Goal: Complete application form

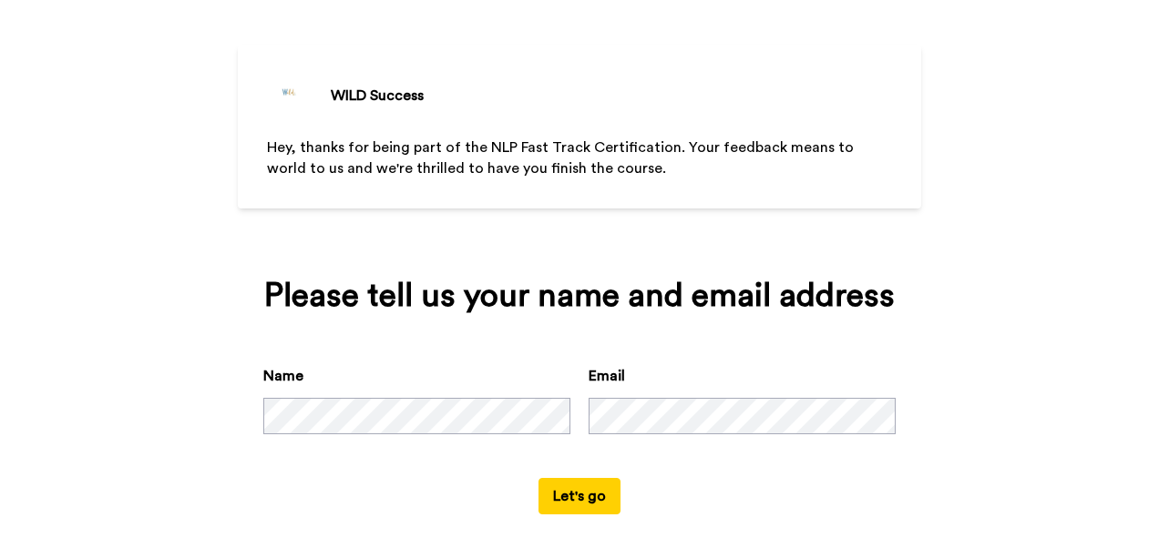
scroll to position [89, 0]
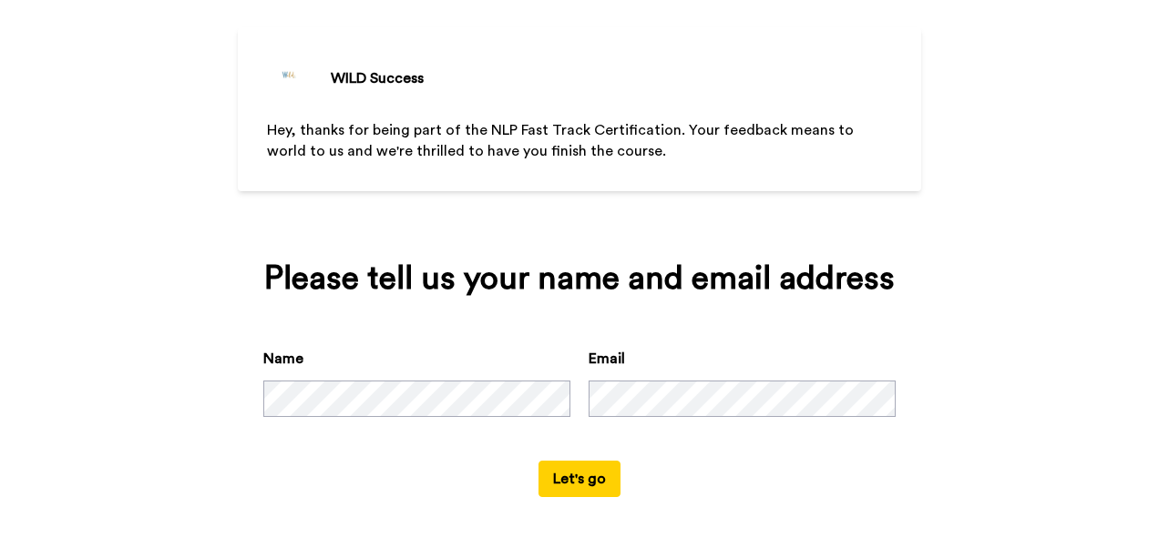
click at [552, 472] on button "Let's go" at bounding box center [579, 479] width 82 height 36
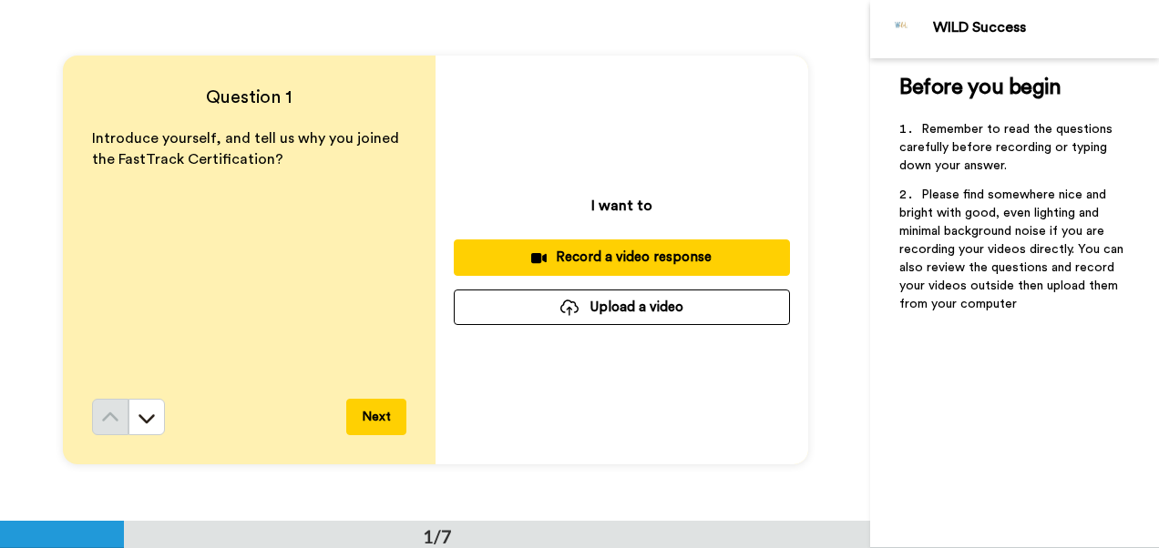
click at [377, 409] on button "Next" at bounding box center [376, 417] width 60 height 36
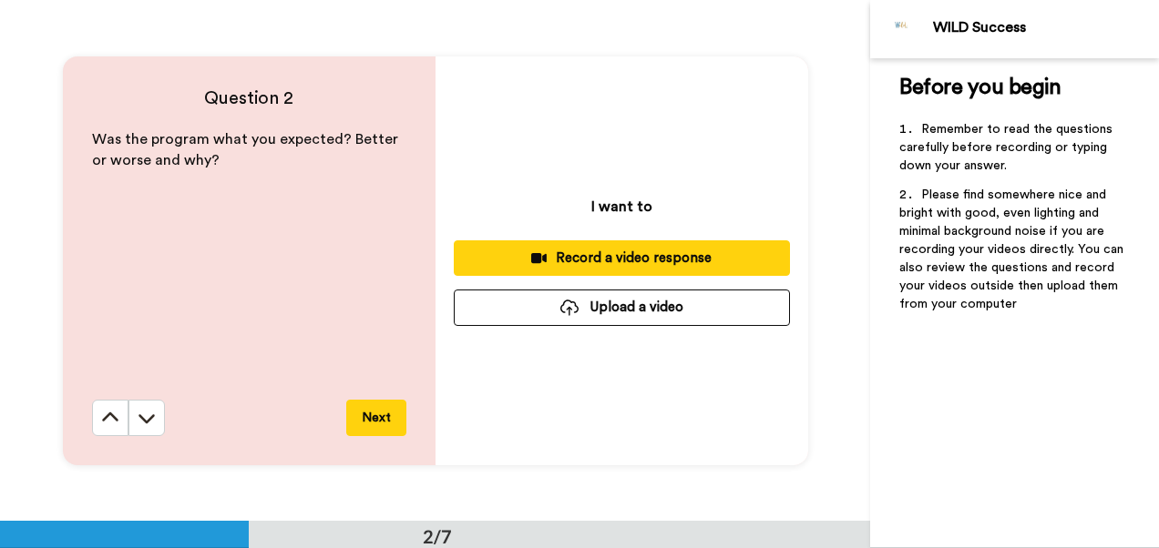
scroll to position [521, 0]
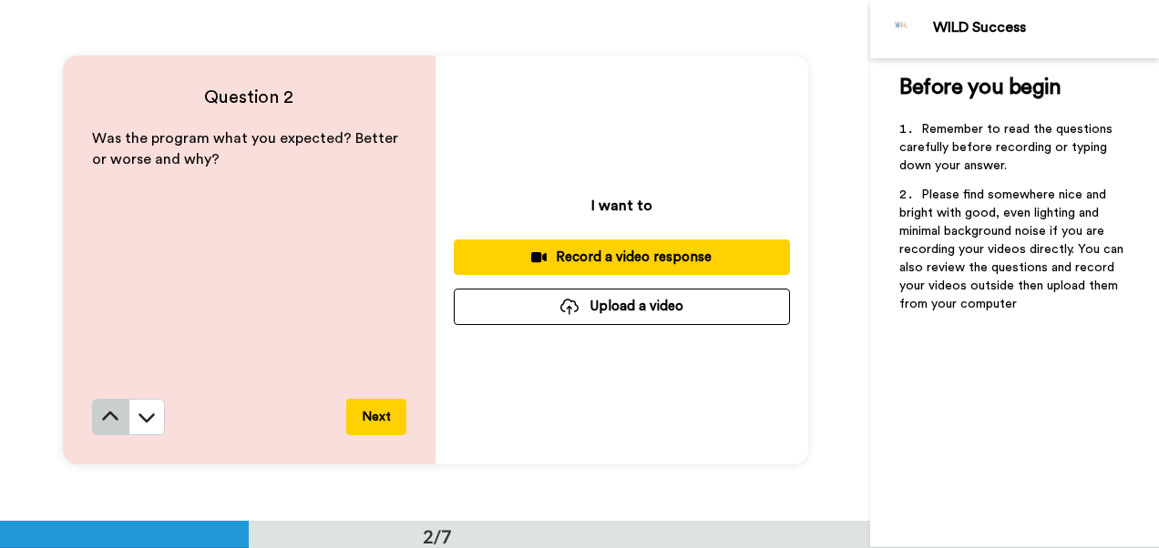
click at [110, 411] on icon at bounding box center [110, 417] width 18 height 18
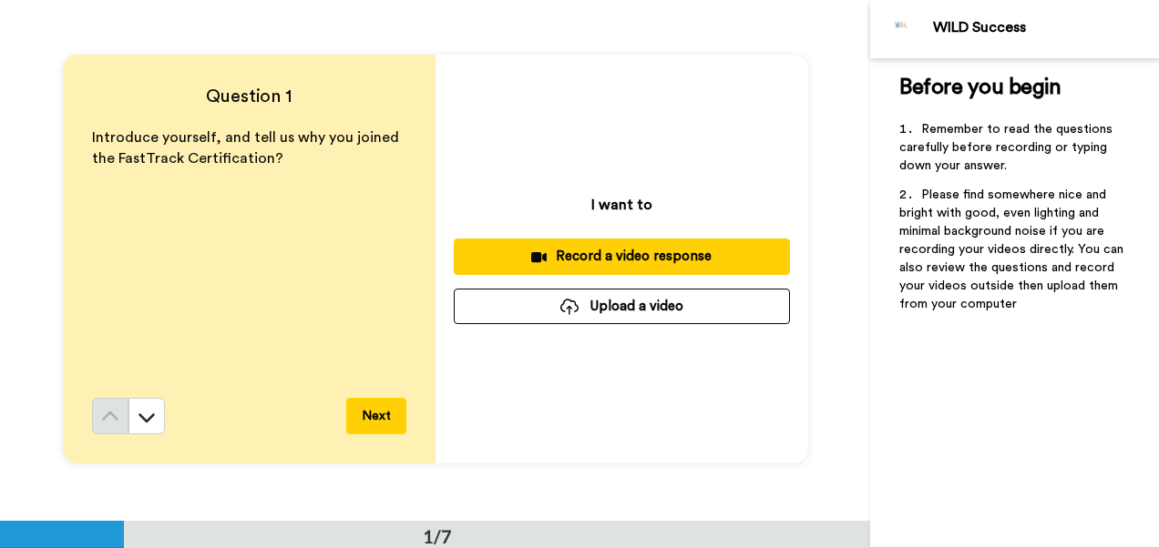
scroll to position [0, 0]
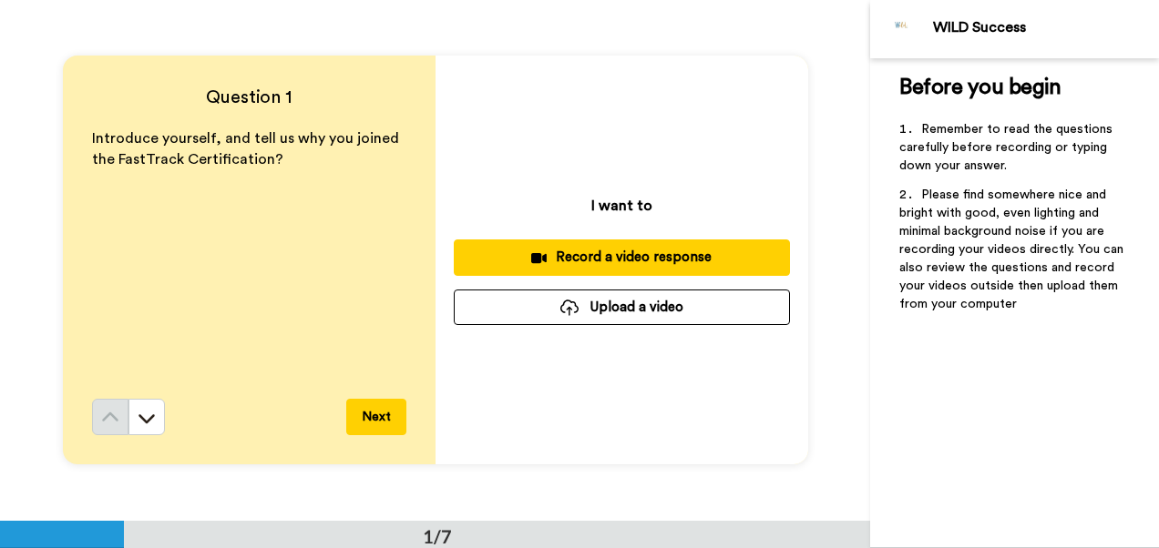
click at [619, 248] on div "Record a video response" at bounding box center [621, 257] width 307 height 19
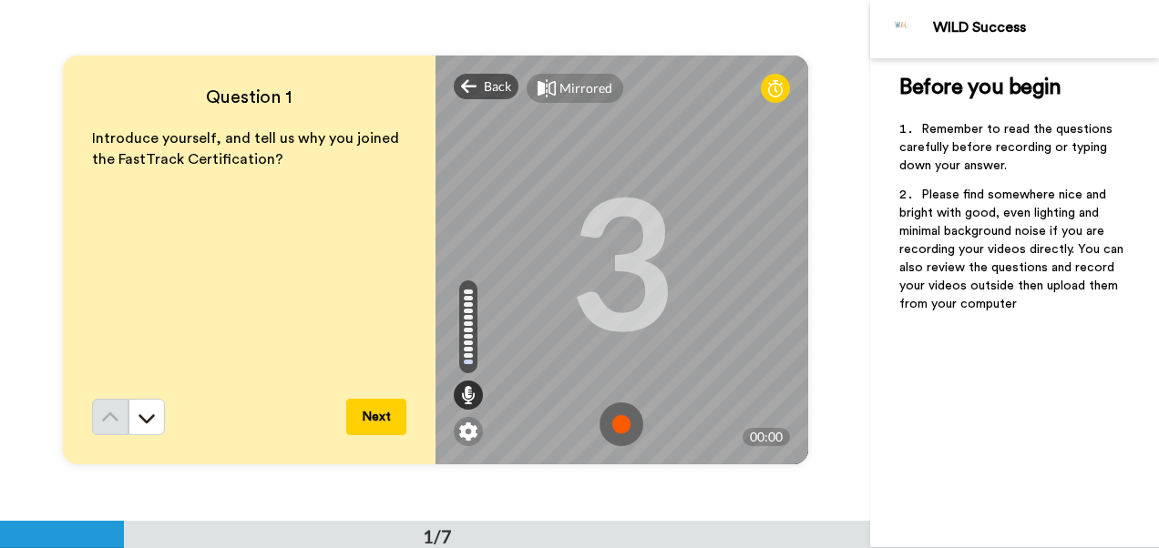
click at [375, 404] on button "Next" at bounding box center [376, 417] width 60 height 36
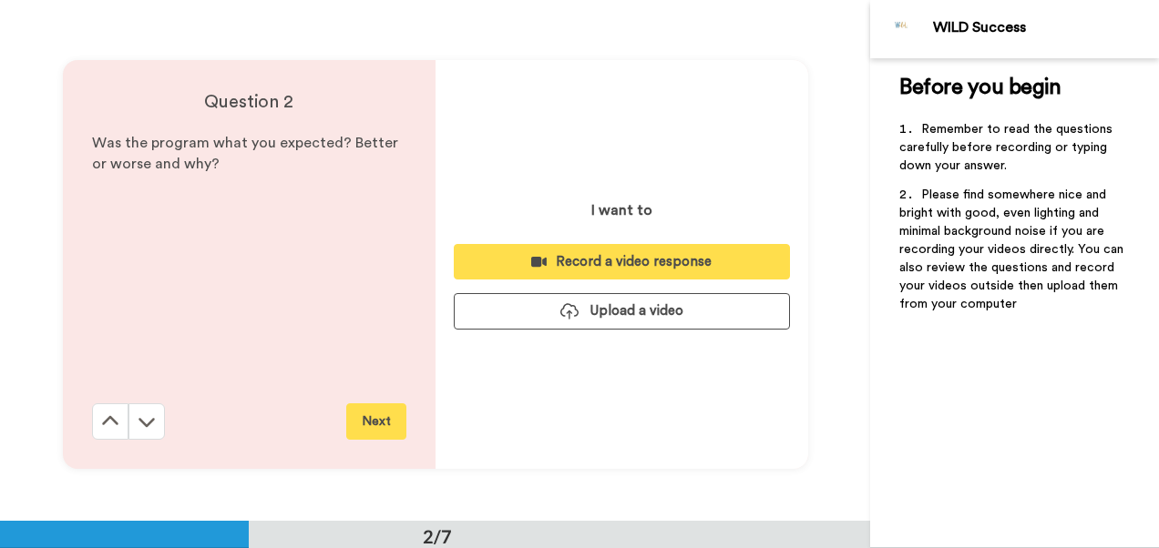
scroll to position [521, 0]
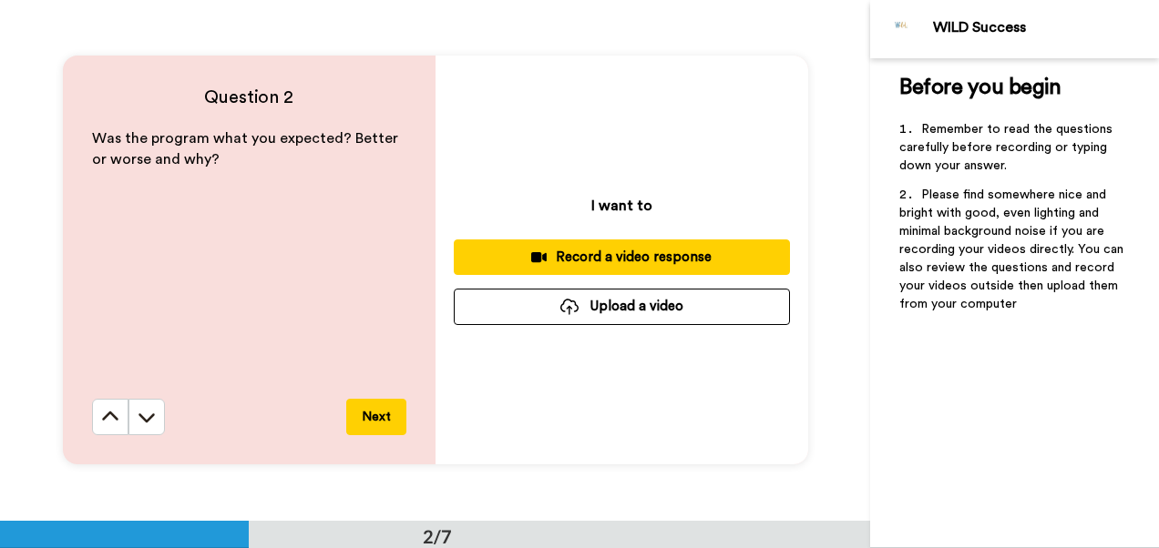
click at [632, 250] on div "Record a video response" at bounding box center [621, 257] width 307 height 19
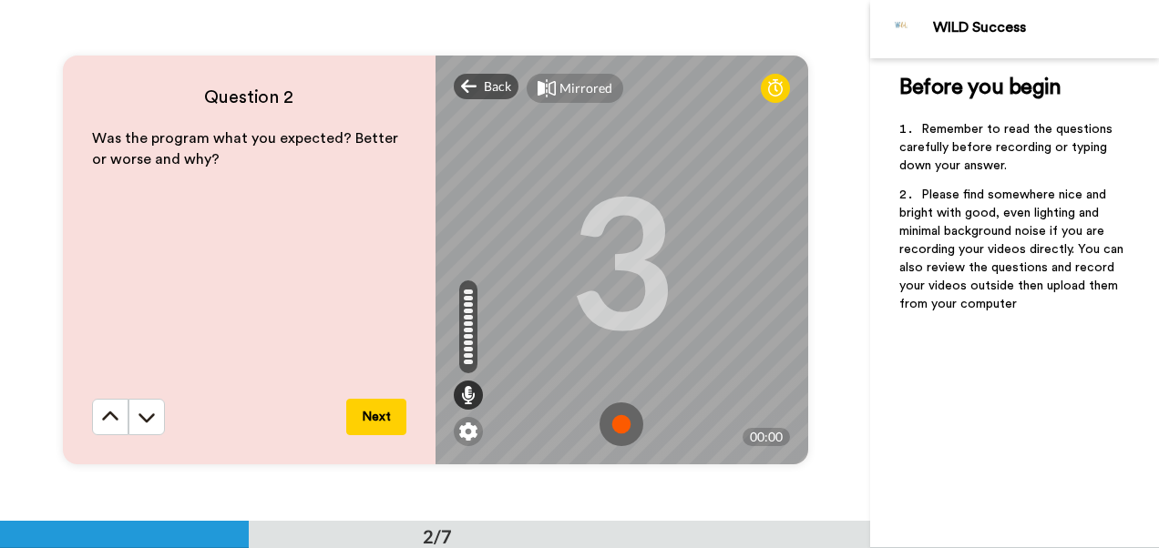
click at [372, 410] on button "Next" at bounding box center [376, 417] width 60 height 36
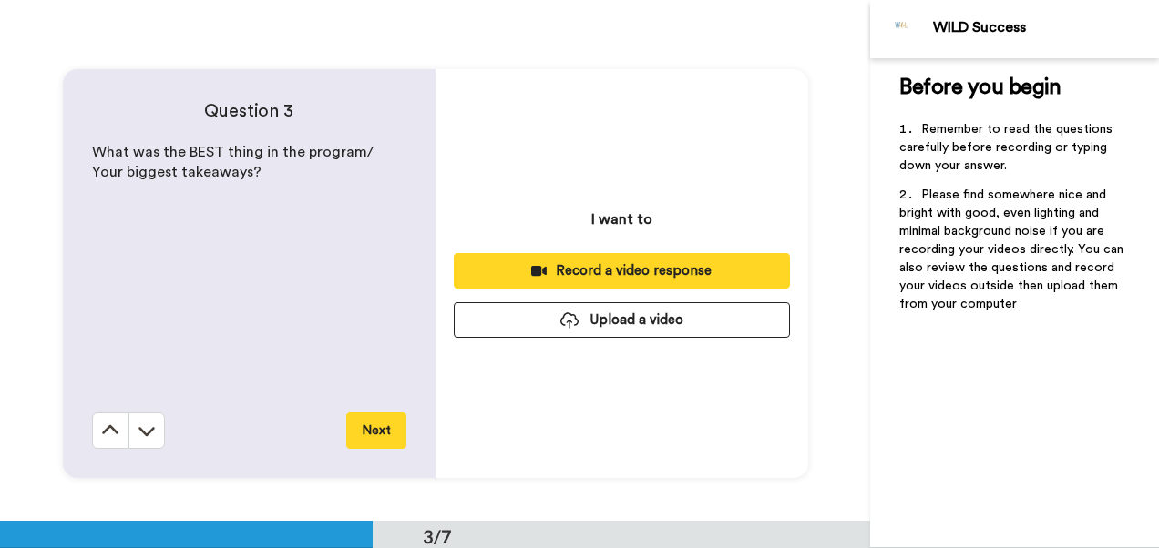
scroll to position [1042, 0]
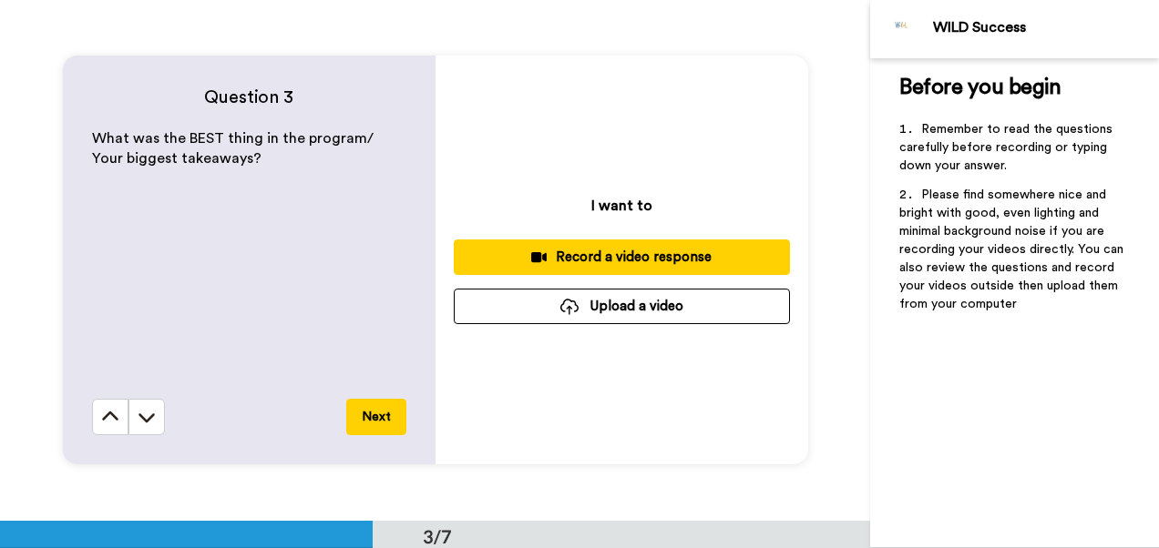
click at [619, 251] on div "Record a video response" at bounding box center [621, 257] width 307 height 19
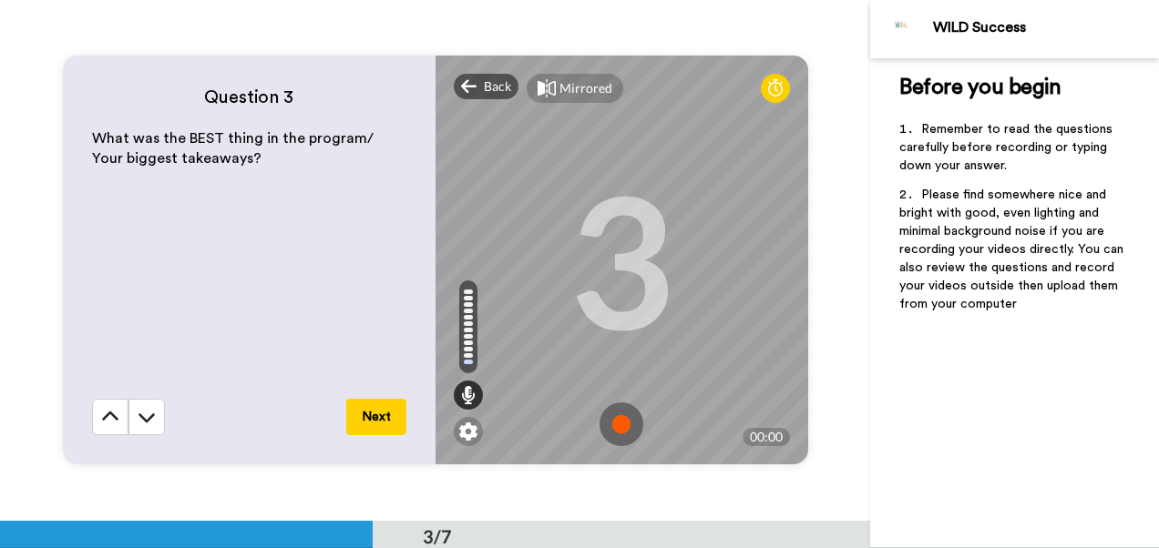
click at [363, 414] on button "Next" at bounding box center [376, 417] width 60 height 36
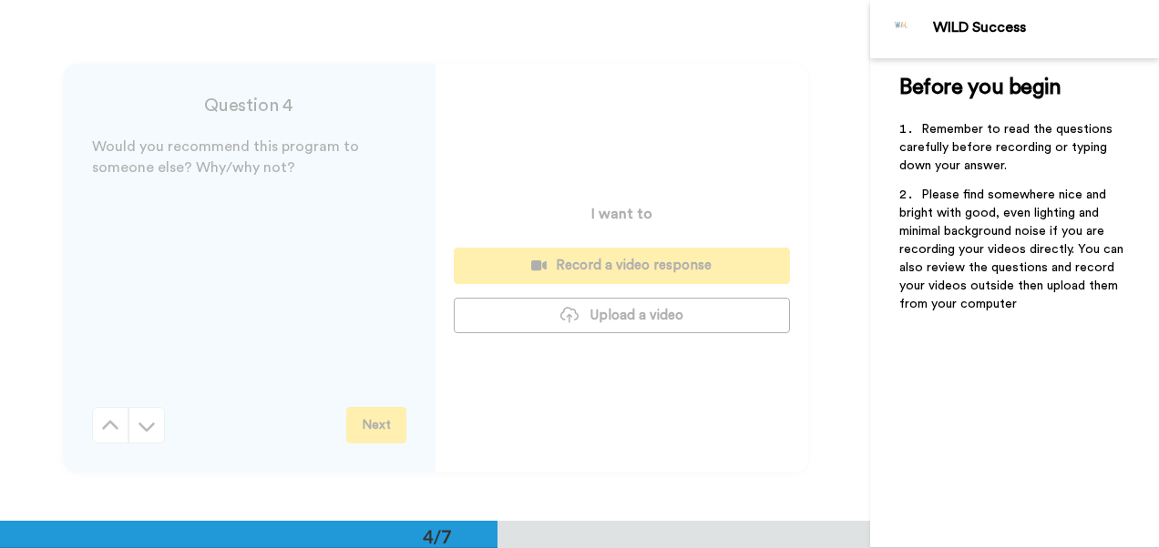
scroll to position [1562, 0]
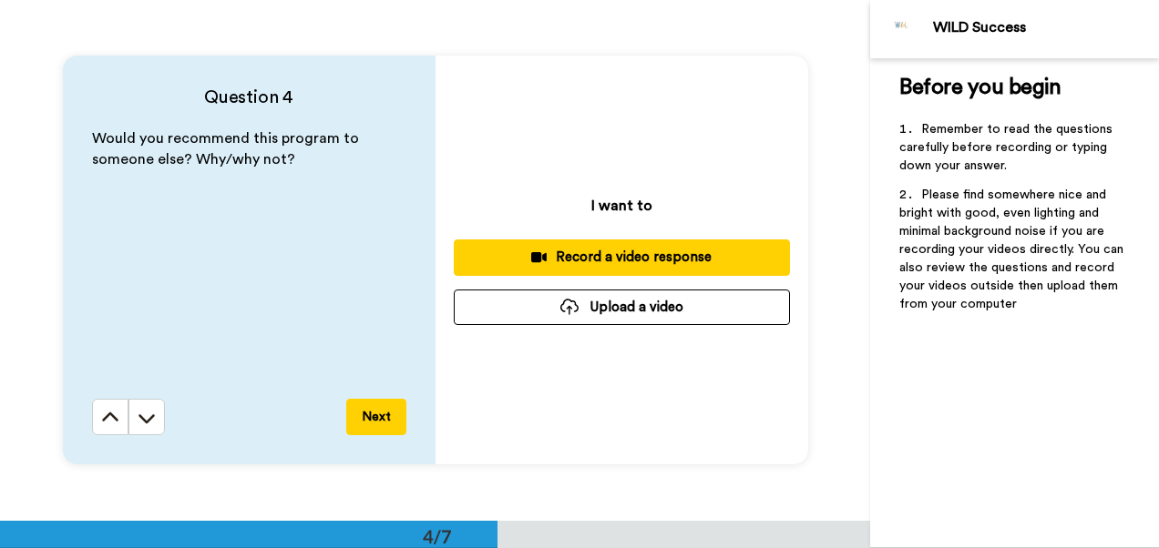
click at [617, 251] on div "Record a video response" at bounding box center [621, 257] width 307 height 19
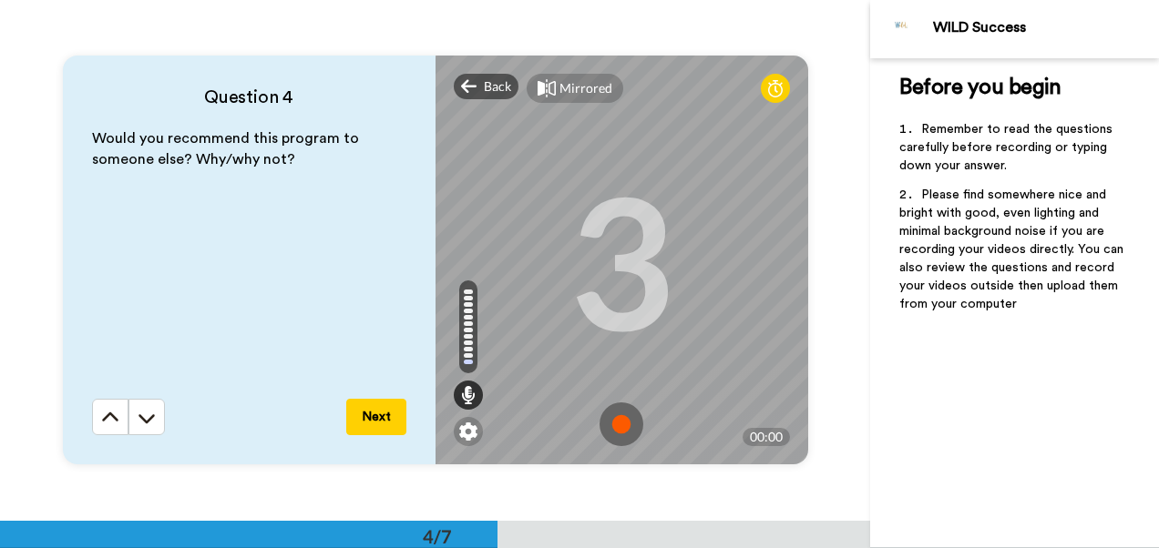
click at [365, 407] on button "Next" at bounding box center [376, 417] width 60 height 36
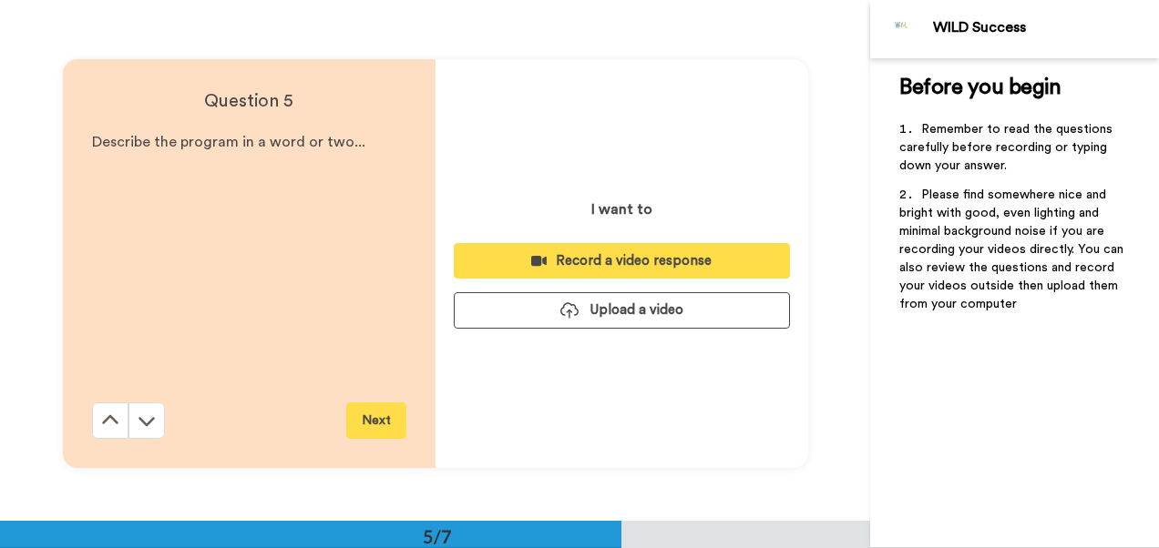
scroll to position [2083, 0]
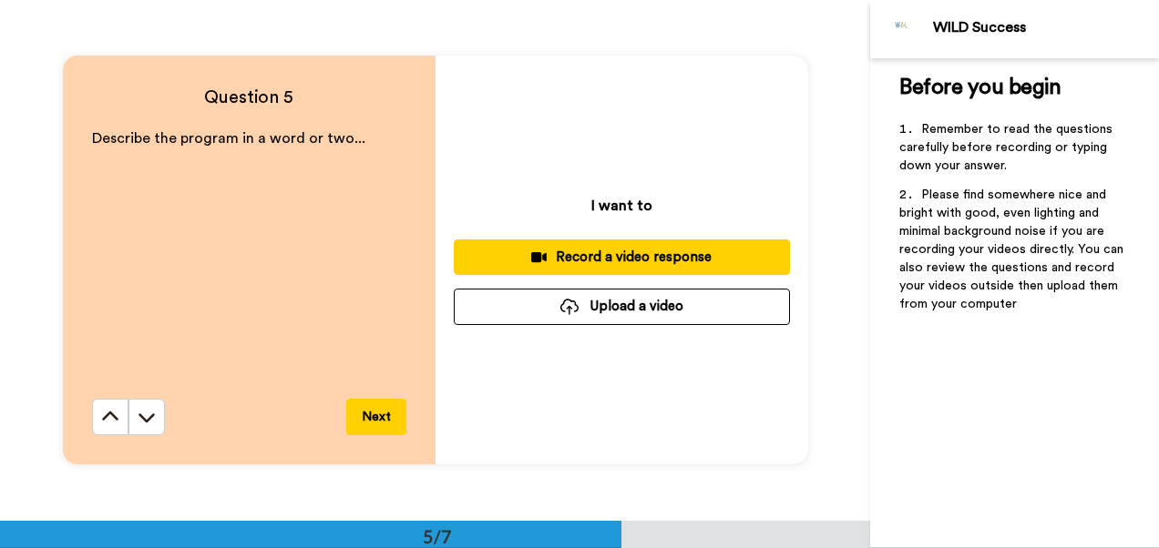
click at [616, 250] on div "Record a video response" at bounding box center [621, 257] width 307 height 19
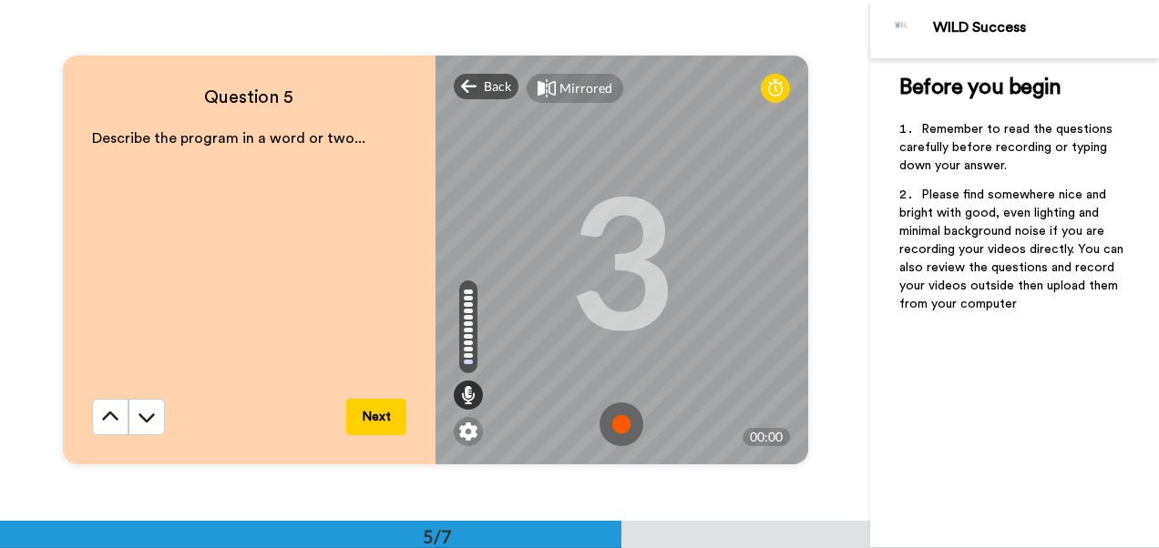
click at [367, 408] on button "Next" at bounding box center [376, 417] width 60 height 36
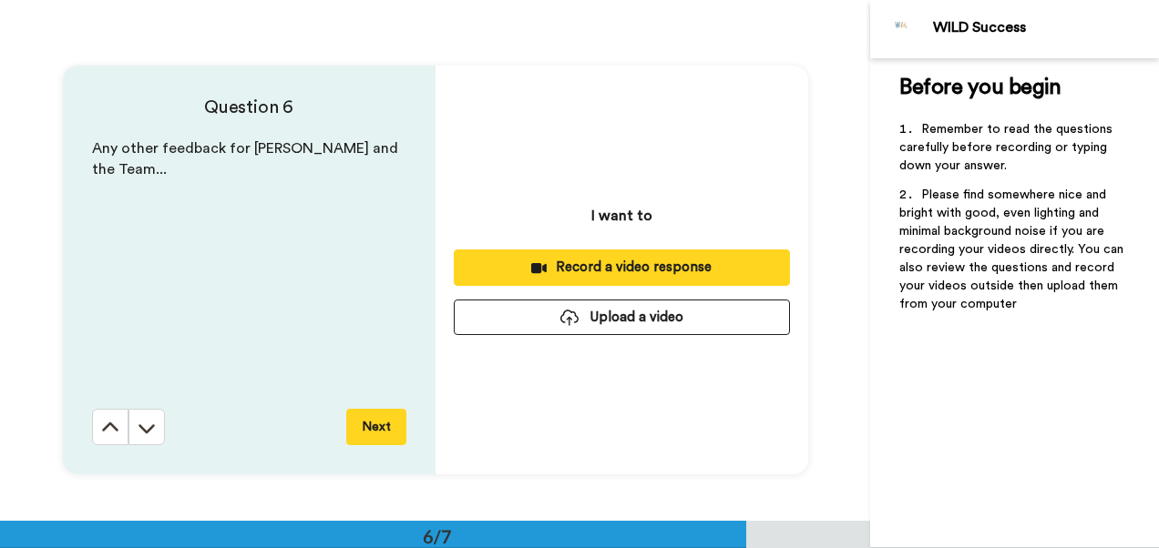
scroll to position [2604, 0]
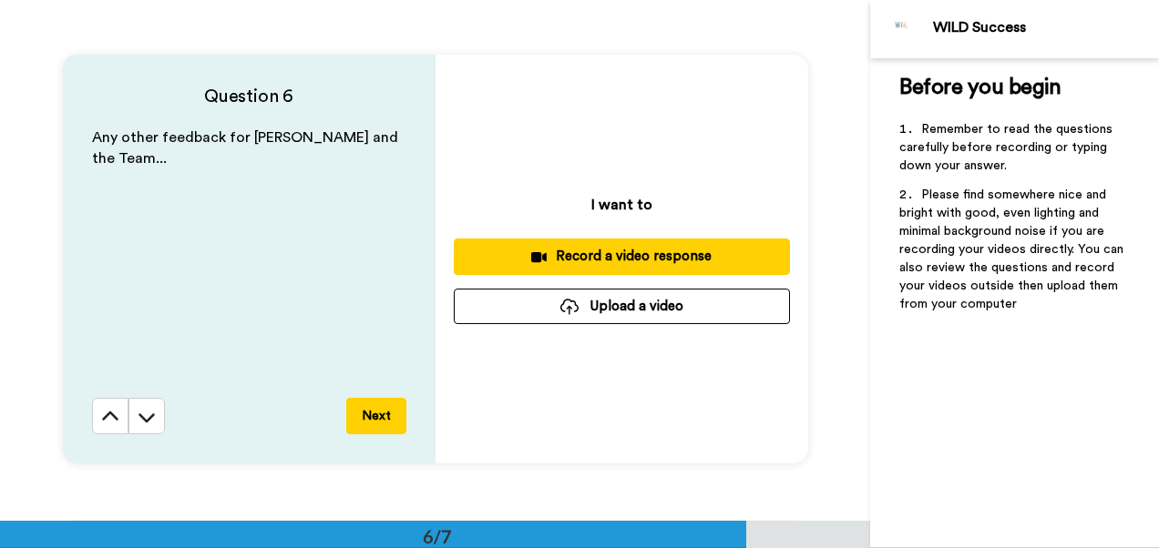
click at [602, 248] on div "Record a video response" at bounding box center [621, 256] width 307 height 19
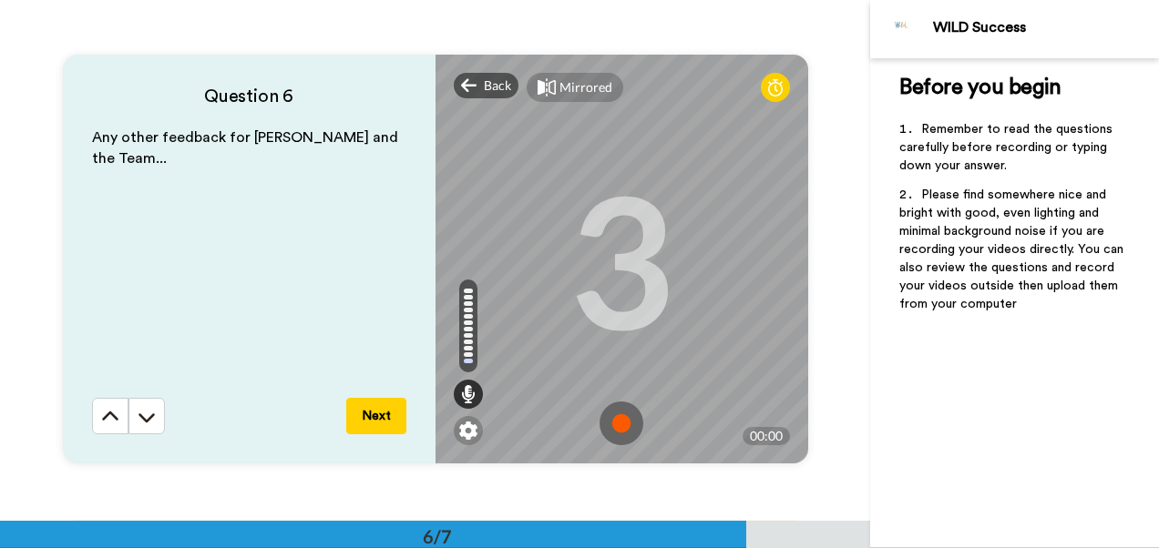
click at [357, 407] on button "Next" at bounding box center [376, 416] width 60 height 36
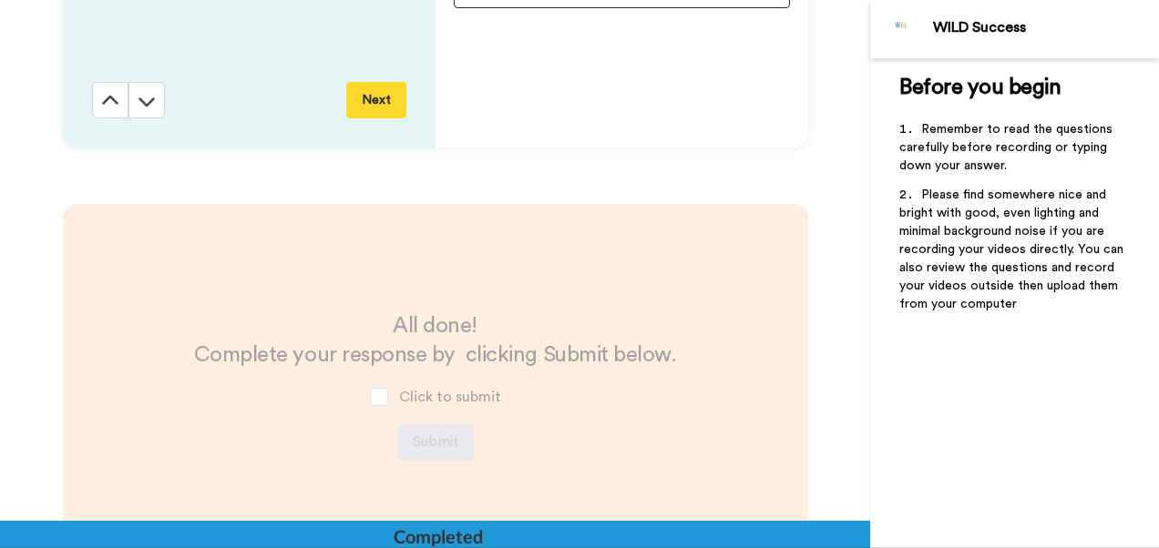
scroll to position [3046, 0]
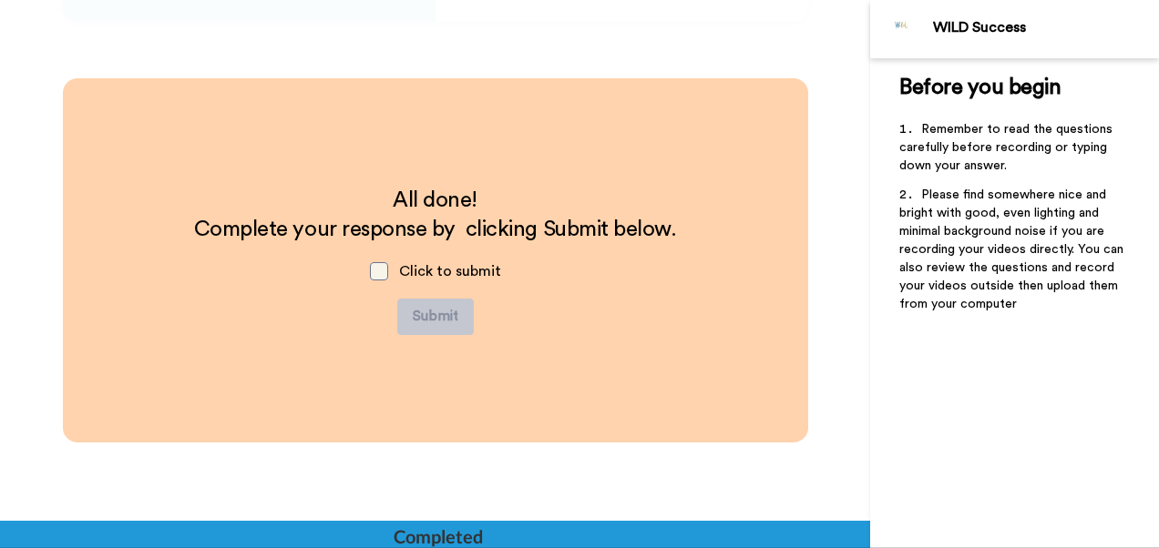
click at [379, 267] on span at bounding box center [379, 271] width 18 height 18
click at [375, 262] on span at bounding box center [379, 271] width 18 height 18
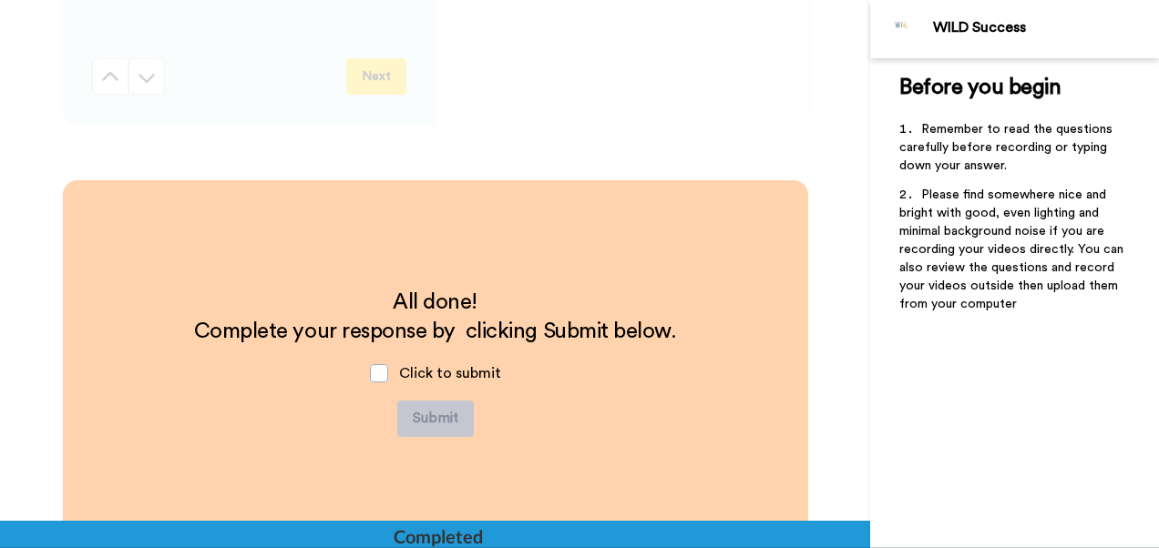
scroll to position [2942, 0]
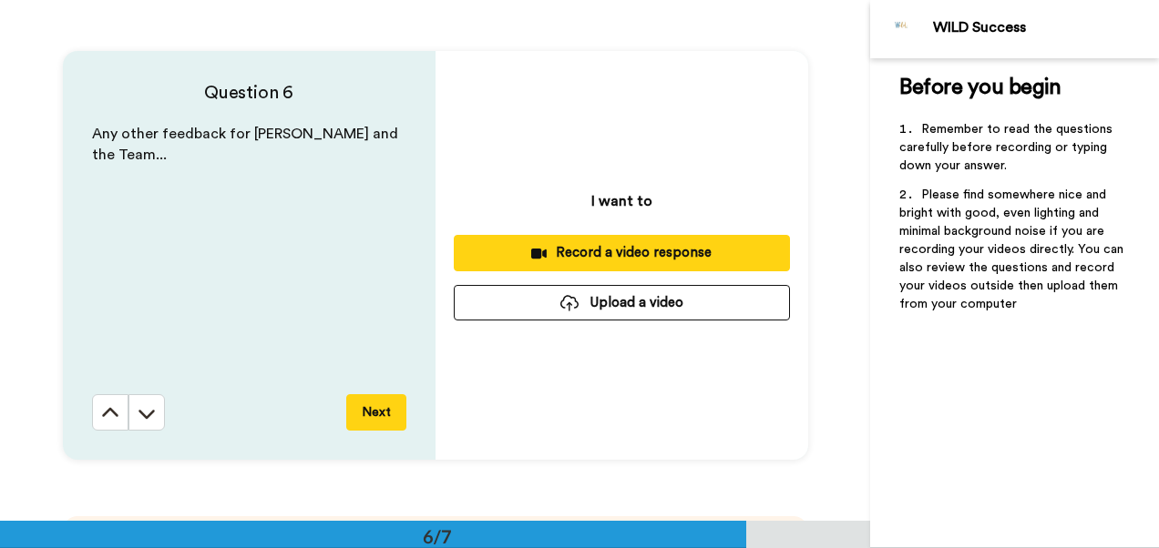
scroll to position [2604, 0]
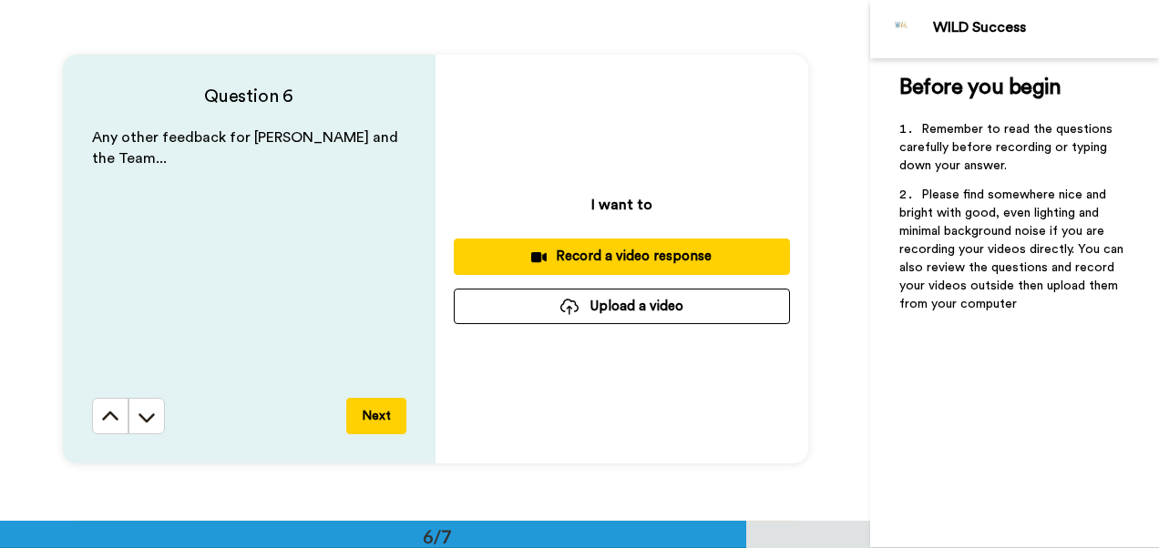
click at [574, 299] on div at bounding box center [569, 307] width 18 height 16
click at [601, 306] on button "Upload a video" at bounding box center [622, 307] width 336 height 36
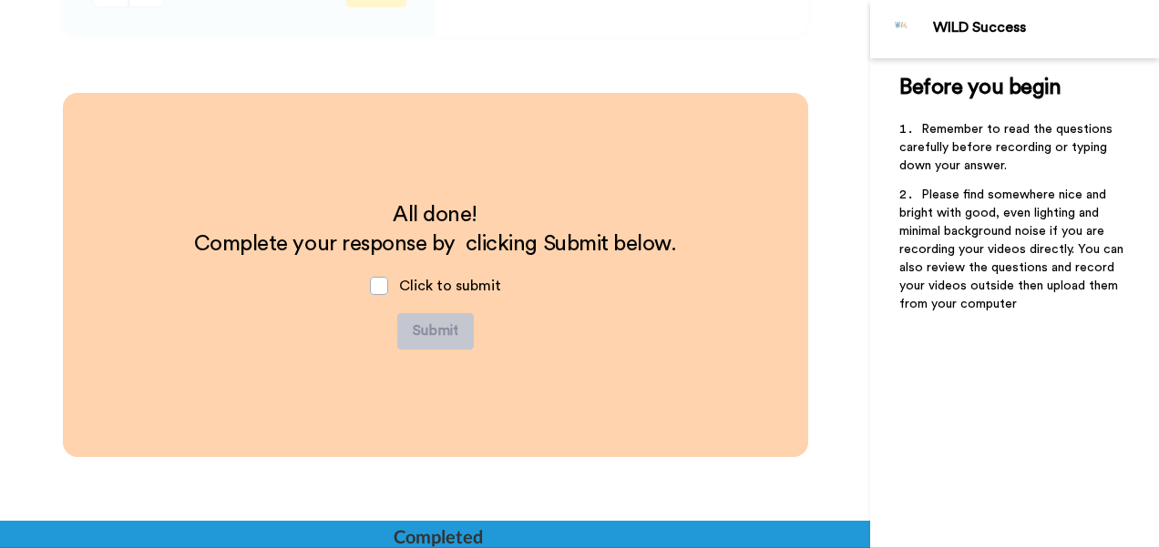
scroll to position [3060, 0]
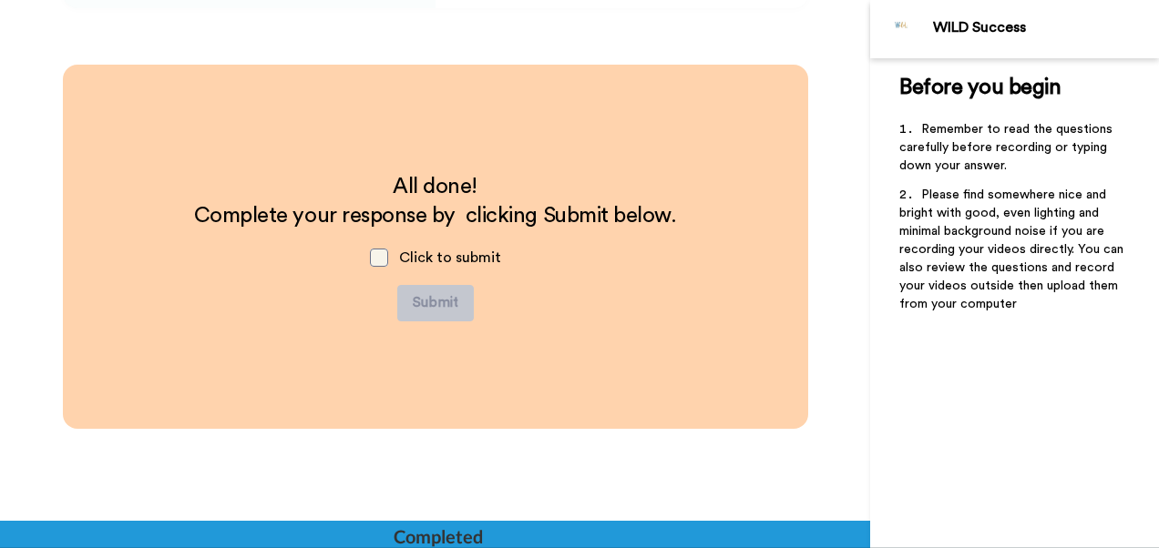
click at [371, 255] on span at bounding box center [379, 258] width 18 height 18
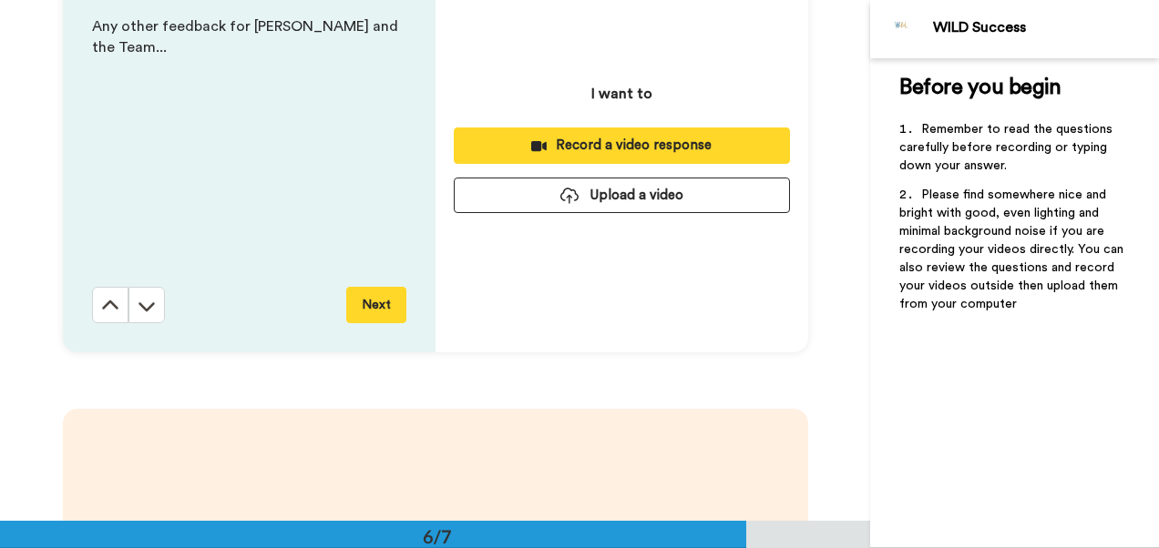
scroll to position [2578, 0]
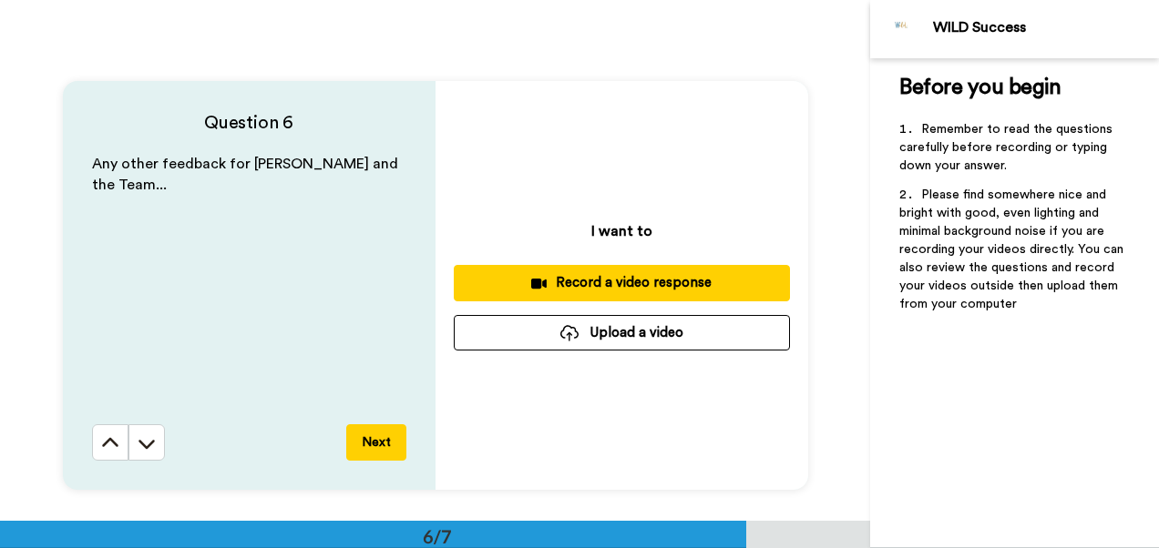
click at [368, 442] on button "Next" at bounding box center [376, 442] width 60 height 36
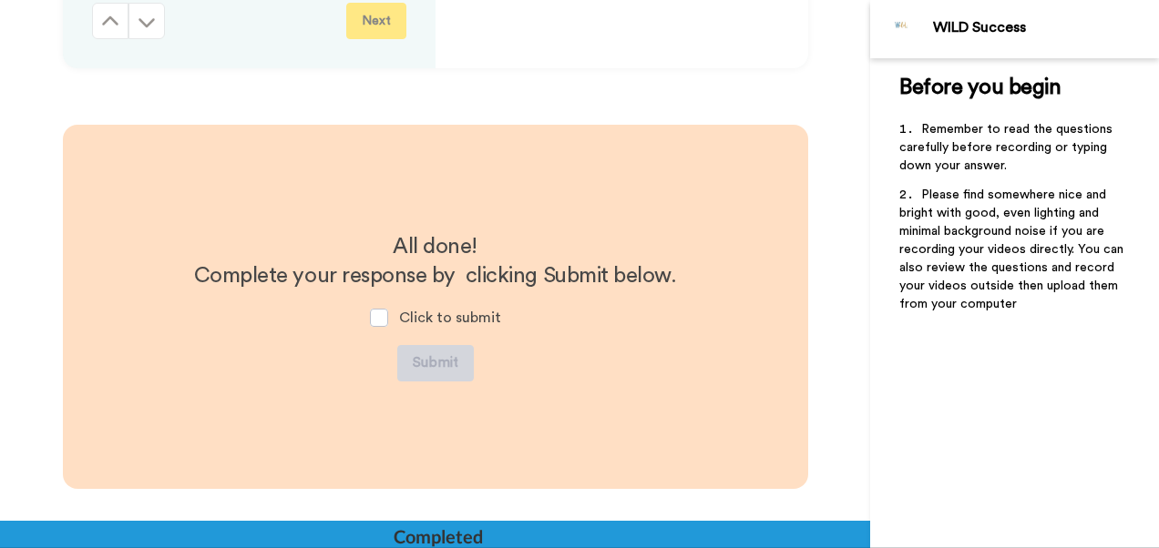
scroll to position [3046, 0]
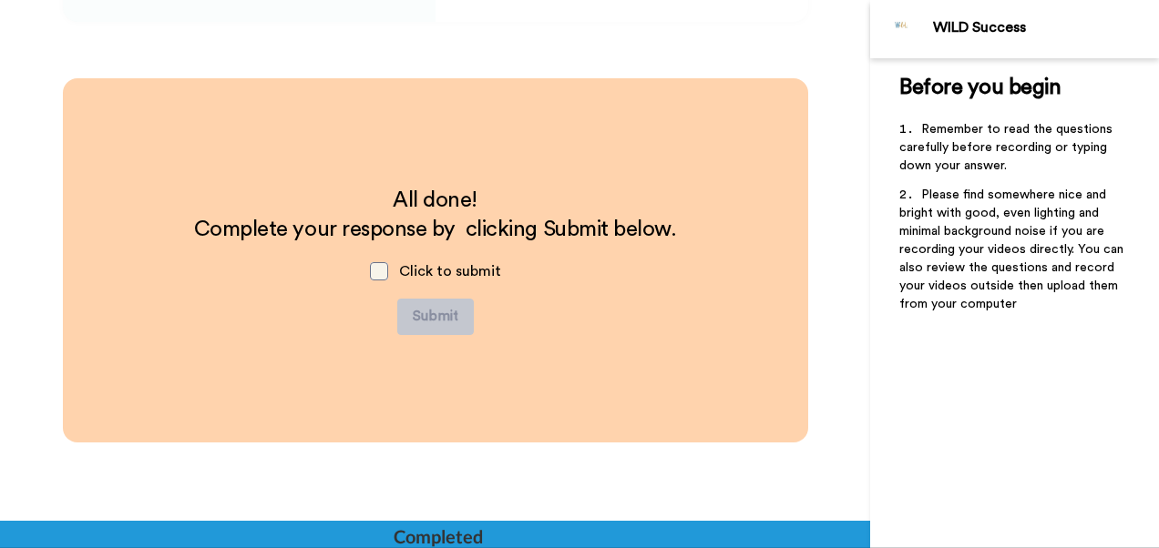
click at [375, 262] on span at bounding box center [379, 271] width 18 height 18
click at [374, 270] on span at bounding box center [379, 271] width 18 height 18
click at [372, 271] on span at bounding box center [379, 271] width 18 height 18
click at [381, 537] on div at bounding box center [435, 534] width 870 height 27
